Goal: Task Accomplishment & Management: Complete application form

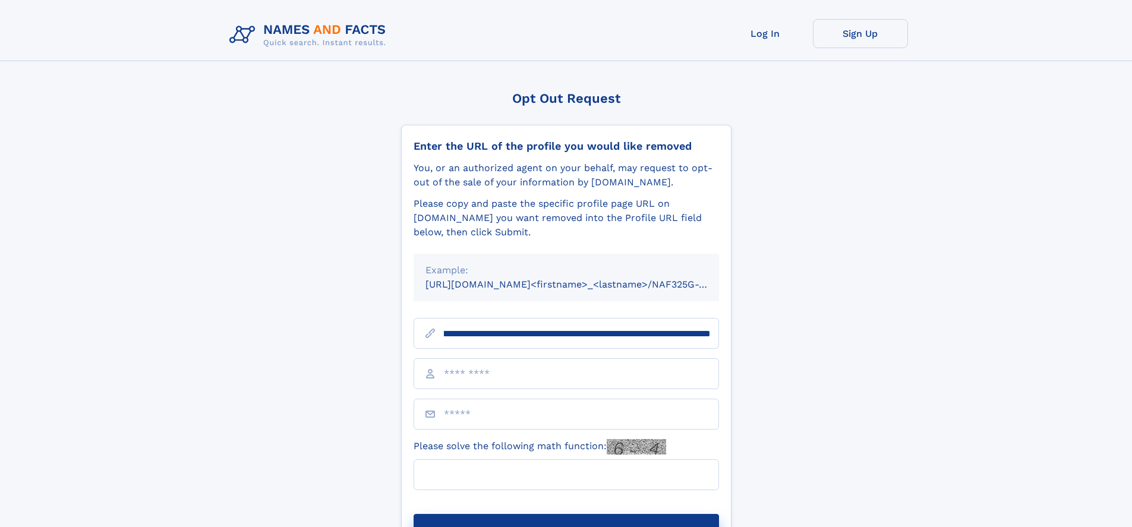
scroll to position [0, 140]
type input "**********"
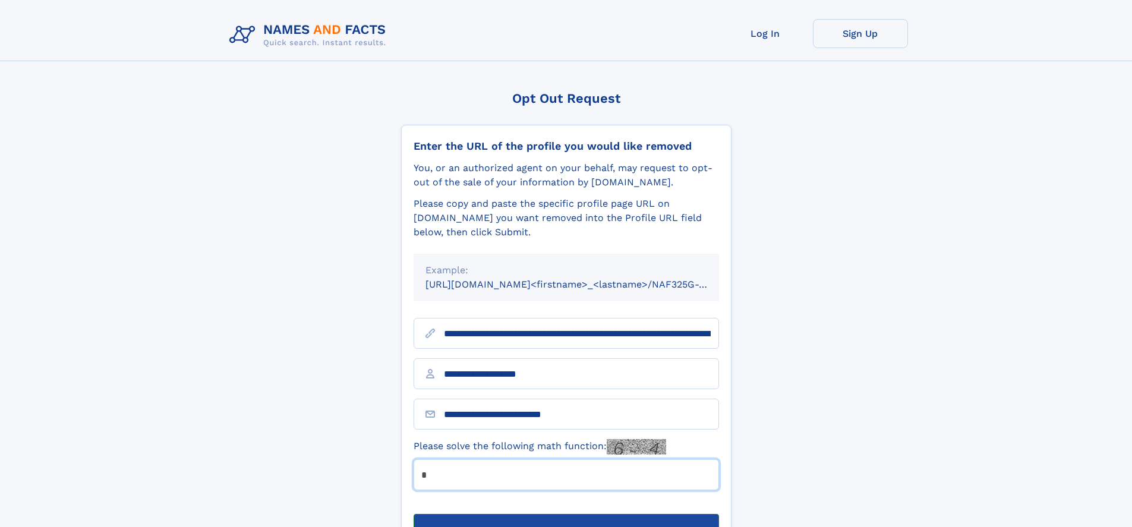
type input "*"
click at [566, 514] on button "Submit Opt Out Request" at bounding box center [566, 533] width 305 height 38
